Goal: Task Accomplishment & Management: Use online tool/utility

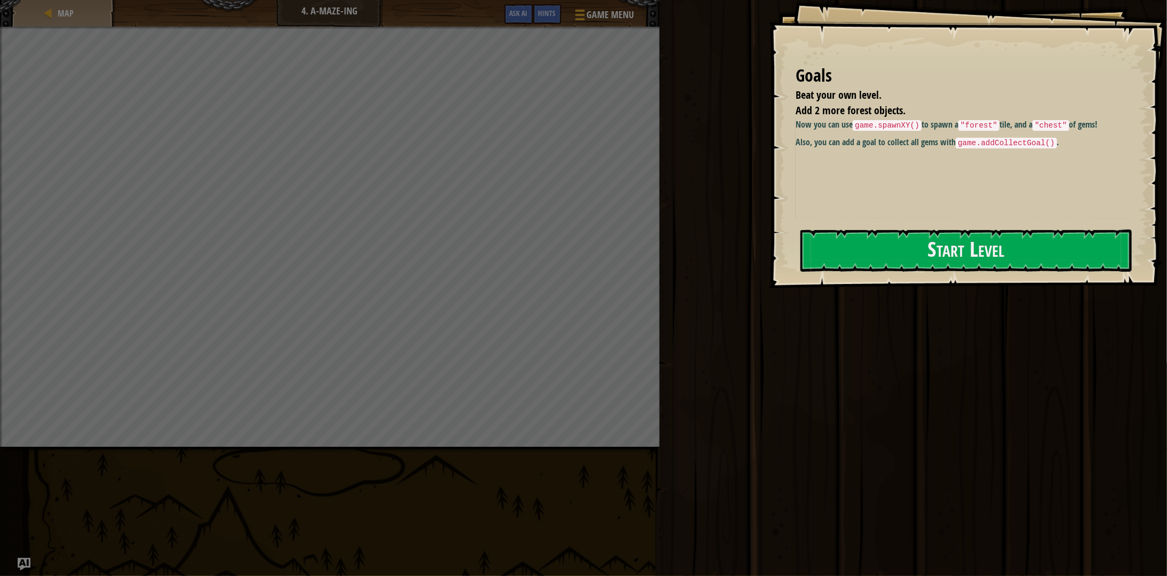
drag, startPoint x: 826, startPoint y: 167, endPoint x: 839, endPoint y: 146, distance: 24.9
click at [914, 210] on div "Now you can use game.spawnXY() to spawn a "forest" tile, and a "chest" of gems!…" at bounding box center [966, 168] width 342 height 100
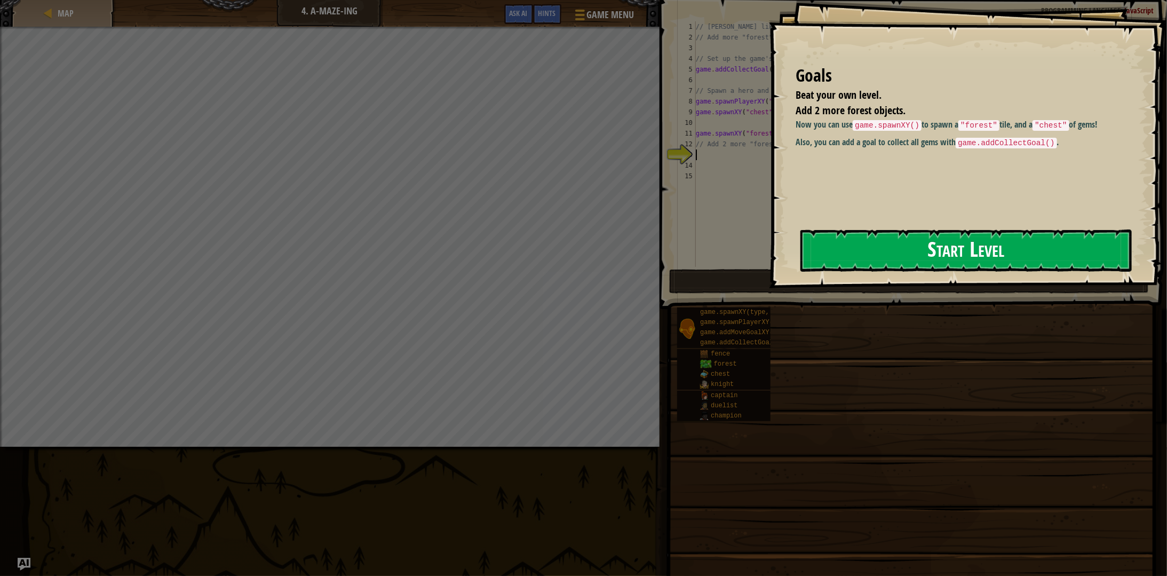
click at [935, 240] on button "Start Level" at bounding box center [965, 250] width 331 height 42
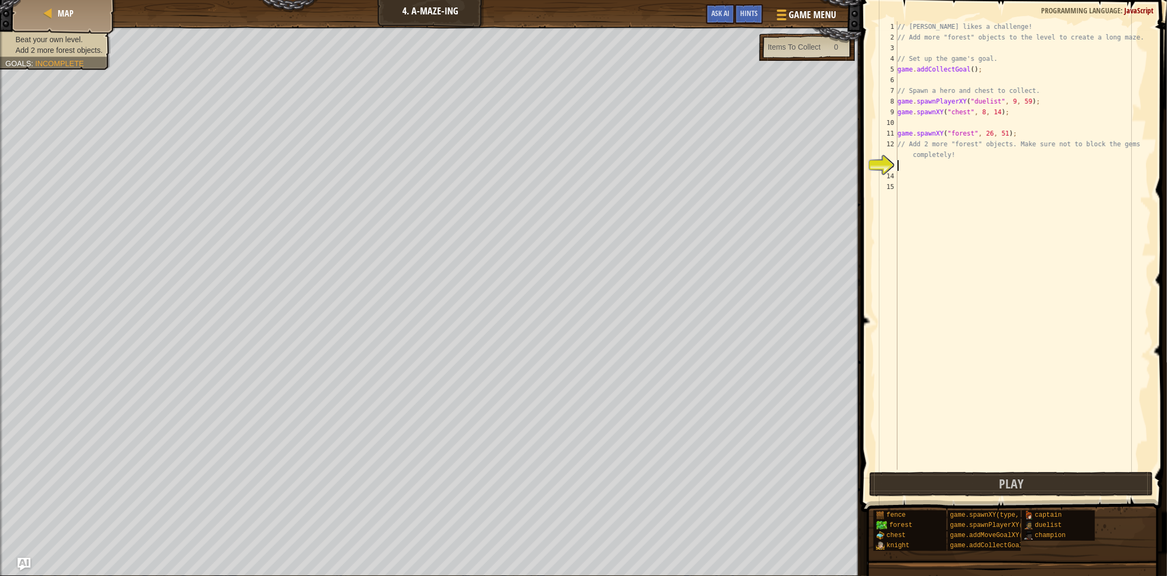
click at [922, 46] on div "// [PERSON_NAME] likes a challenge! // Add more "forest" objects to the level t…" at bounding box center [1023, 255] width 256 height 469
type textarea "game.spawnXY("forest",16,34)"
click at [950, 81] on div "// [PERSON_NAME] likes a challenge! // Add more "forest" objects to the level t…" at bounding box center [1023, 255] width 256 height 469
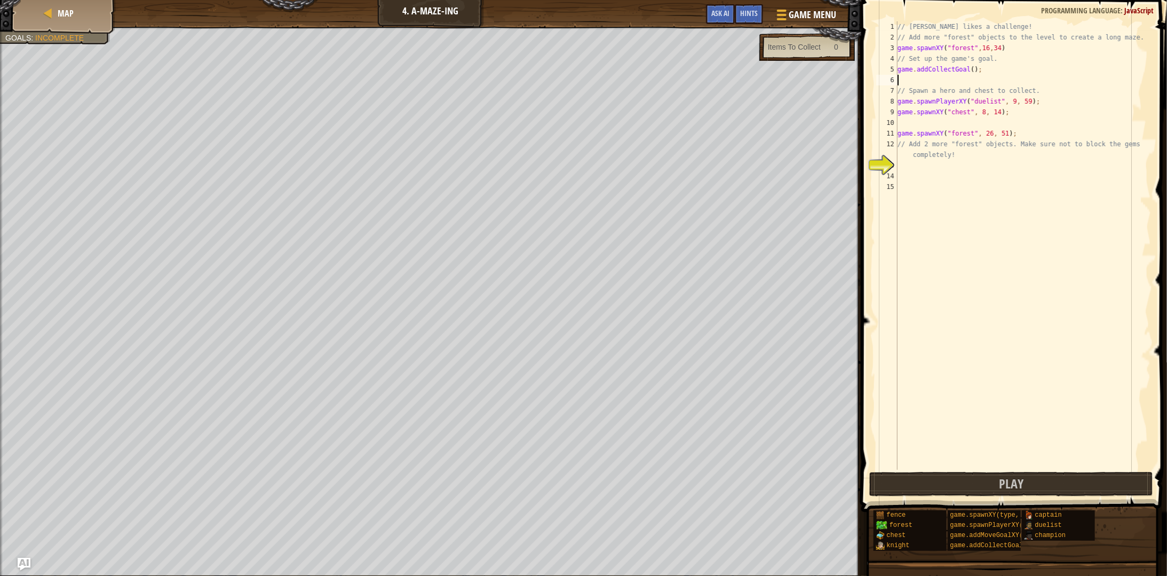
scroll to position [5, 0]
click at [968, 68] on div "// [PERSON_NAME] likes a challenge! // Add more "forest" objects to the level t…" at bounding box center [1023, 255] width 256 height 469
type textarea "game.addCollectGoal();"
click at [952, 81] on div "// [PERSON_NAME] likes a challenge! // Add more "forest" objects to the level t…" at bounding box center [1023, 255] width 256 height 469
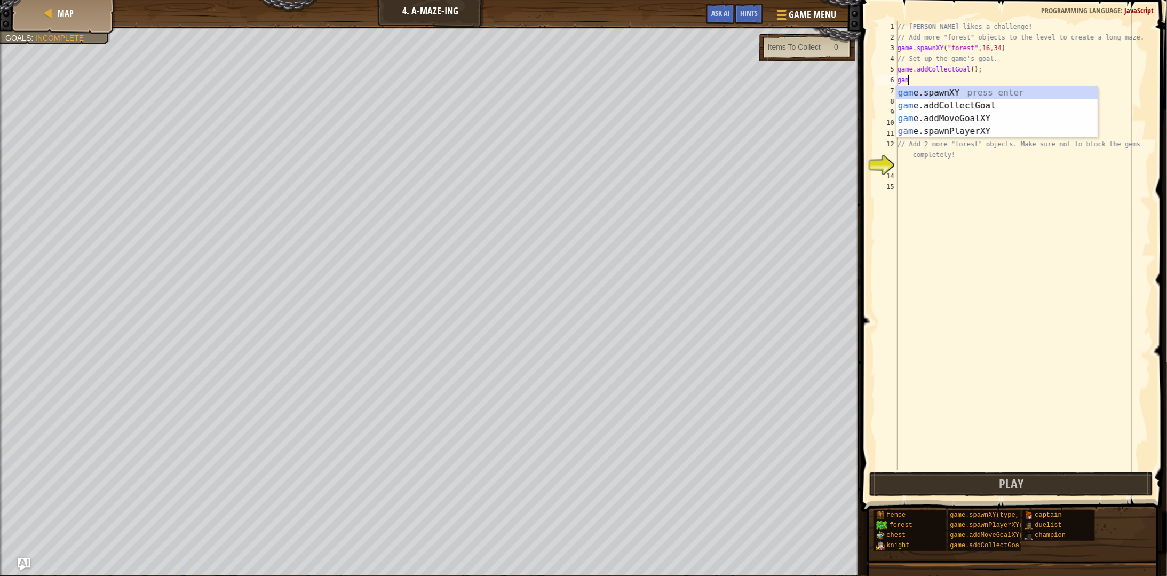
type textarea "g"
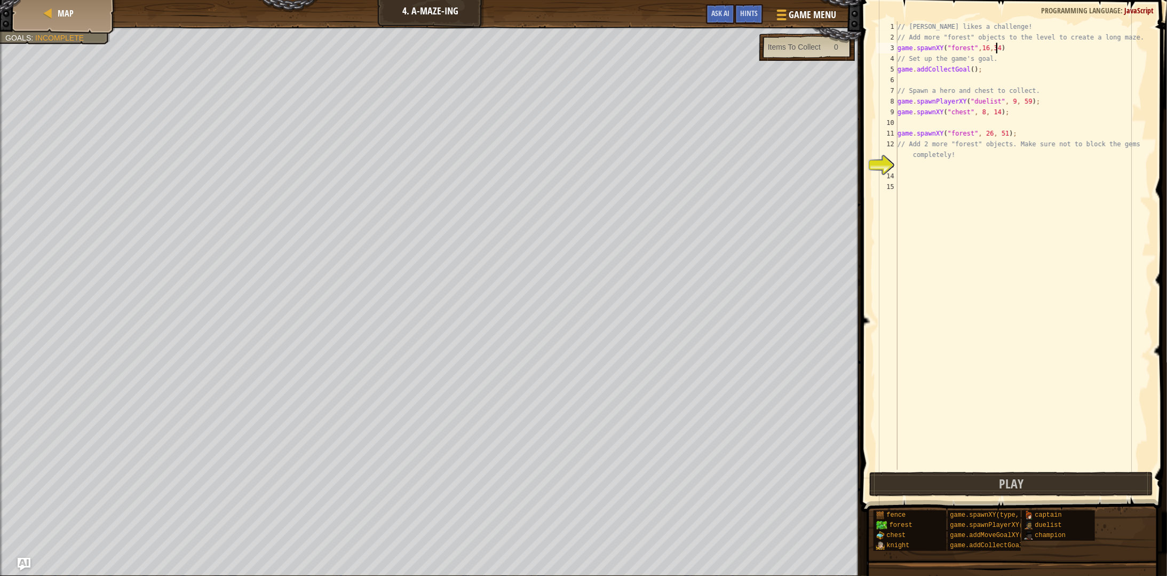
click at [1003, 46] on div "// [PERSON_NAME] likes a challenge! // Add more "forest" objects to the level t…" at bounding box center [1023, 255] width 256 height 469
type textarea "game.spawnXY("forest",16,34)"
type textarea "game.spawnXY("forest",50,48)"
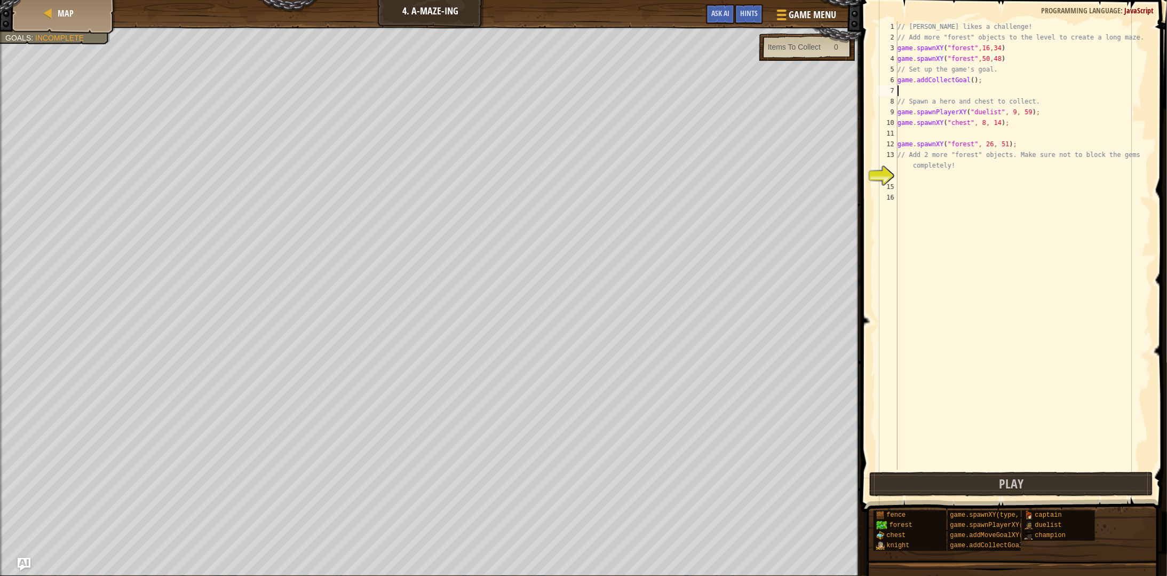
click at [946, 92] on div "// [PERSON_NAME] likes a challenge! // Add more "forest" objects to the level t…" at bounding box center [1023, 255] width 256 height 469
click at [968, 81] on div "// [PERSON_NAME] likes a challenge! // Add more "forest" objects to the level t…" at bounding box center [1023, 255] width 256 height 469
type textarea "game.addCollectGoal();"
click at [935, 92] on div "// [PERSON_NAME] likes a challenge! // Add more "forest" objects to the level t…" at bounding box center [1023, 255] width 256 height 469
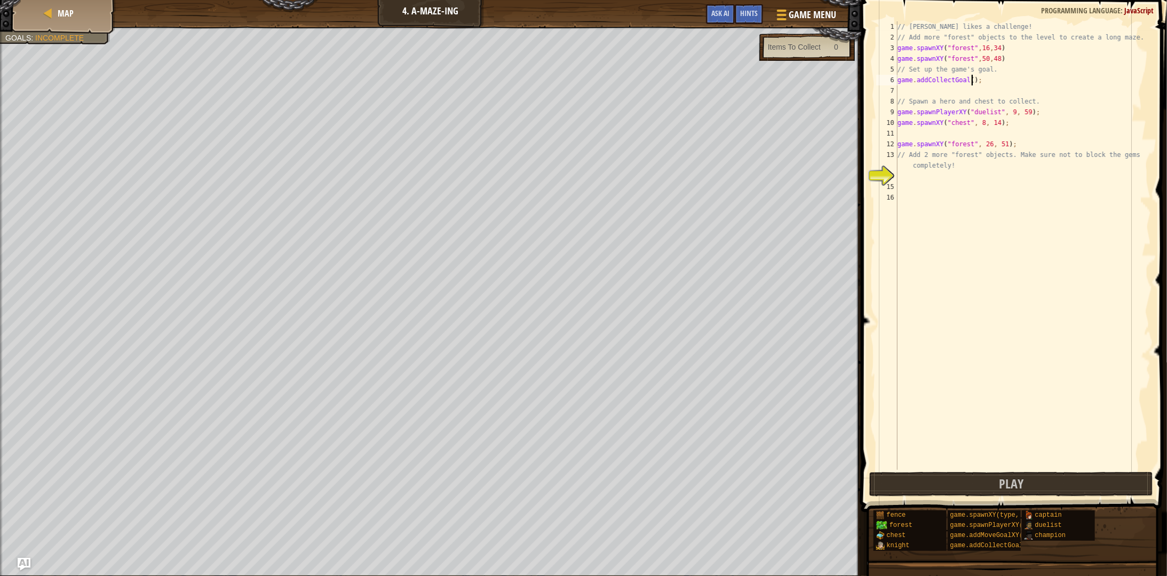
click at [970, 79] on div "// [PERSON_NAME] likes a challenge! // Add more "forest" objects to the level t…" at bounding box center [1023, 255] width 256 height 469
type textarea "game.addCollectGoal();"
click at [754, 14] on span "Hints" at bounding box center [749, 13] width 18 height 10
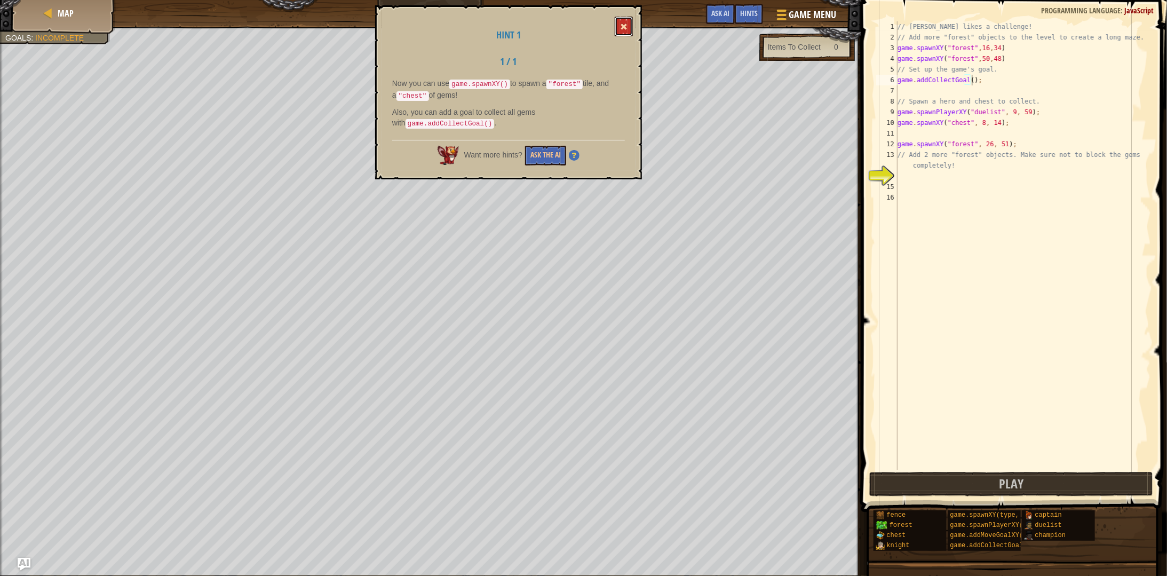
click at [624, 24] on span at bounding box center [623, 26] width 7 height 7
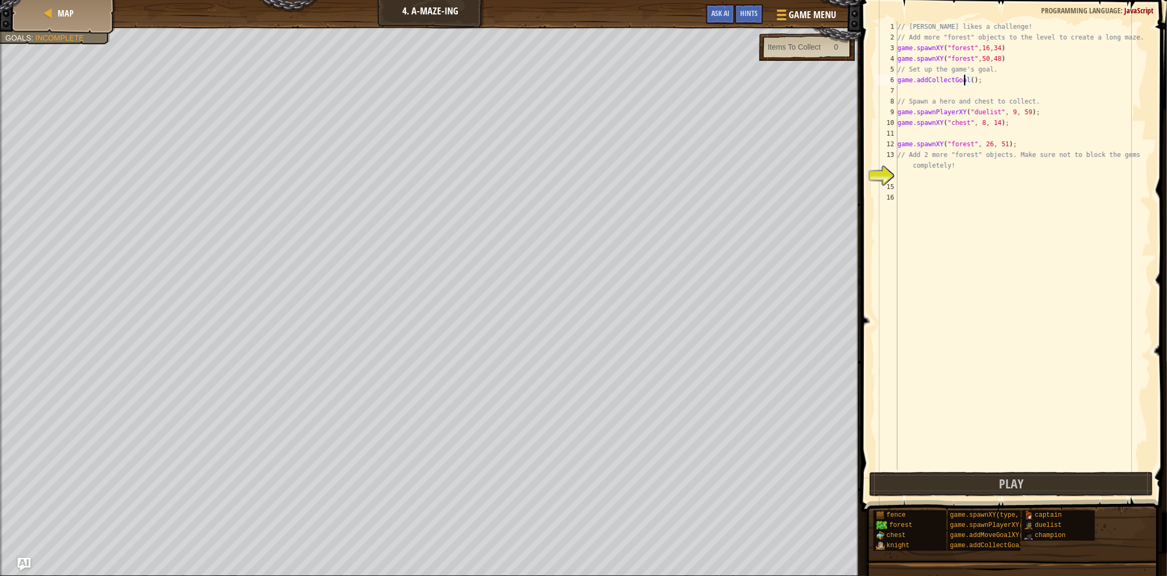
click at [964, 77] on div "// [PERSON_NAME] likes a challenge! // Add more "forest" objects to the level t…" at bounding box center [1023, 255] width 256 height 469
click at [968, 79] on div "// [PERSON_NAME] likes a challenge! // Add more "forest" objects to the level t…" at bounding box center [1023, 255] width 256 height 469
click at [781, 18] on div at bounding box center [780, 14] width 14 height 15
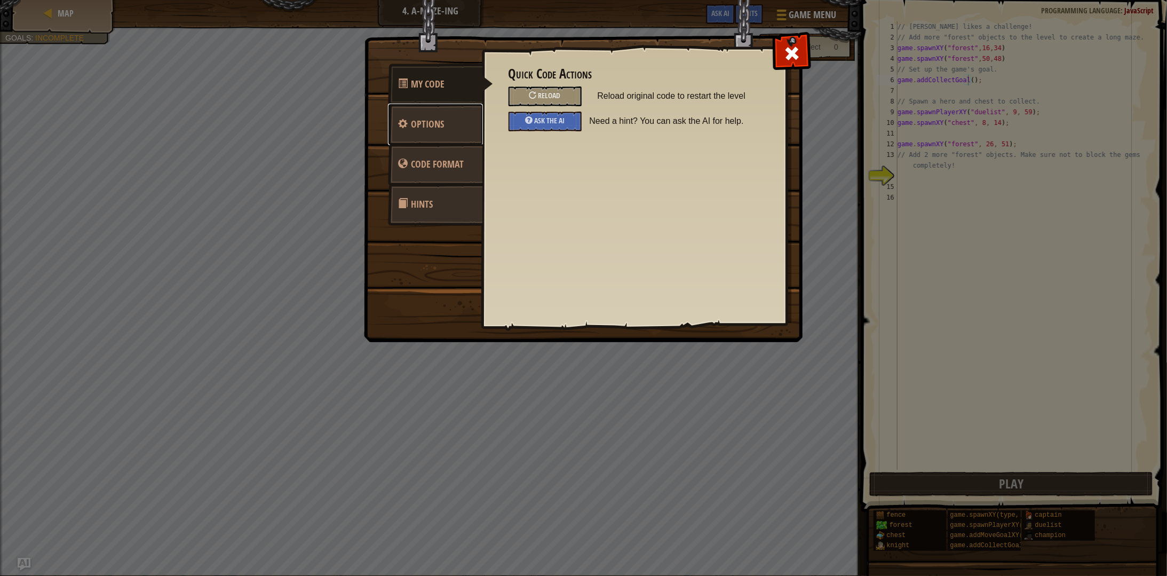
click at [428, 131] on link "Options" at bounding box center [435, 125] width 95 height 42
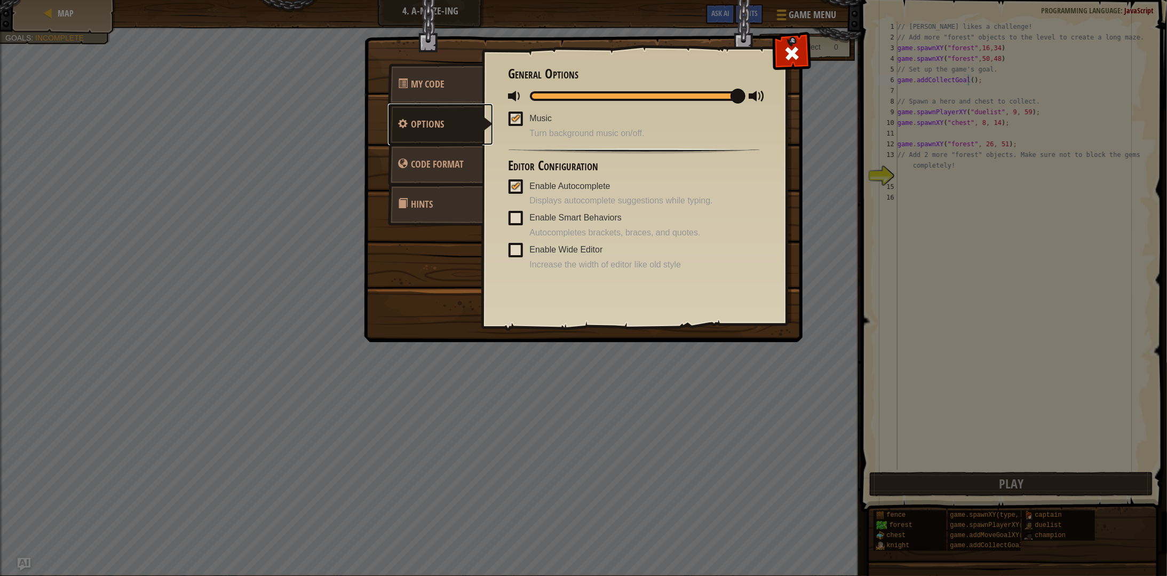
click at [441, 128] on span "Options" at bounding box center [427, 123] width 33 height 13
click at [314, 78] on div "My Code Options Code Format Hints Quick Code Actions Reload Reload original cod…" at bounding box center [583, 288] width 1167 height 576
